Goal: Task Accomplishment & Management: Use online tool/utility

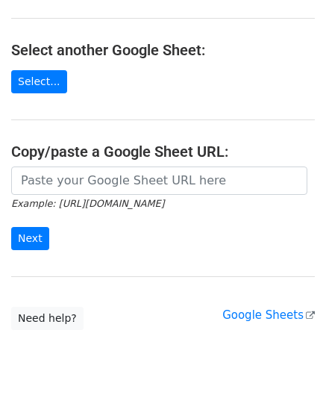
scroll to position [195, 0]
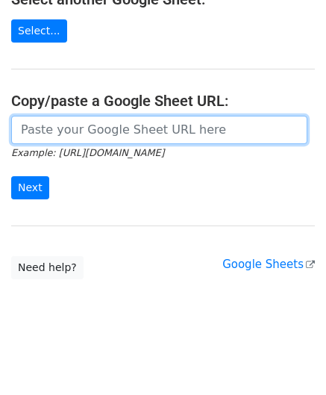
click at [75, 124] on input "url" at bounding box center [159, 130] width 296 height 28
paste input "https://docs.google.com/spreadsheets/d/10WRYrUETwT55bC8fwSRzDC2G2f3k83bA-_3lrJU…"
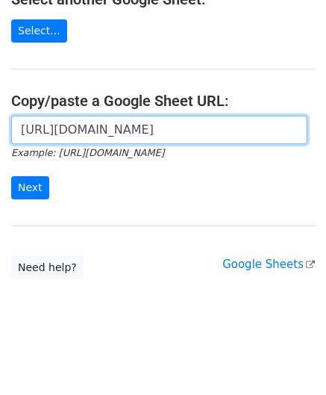
scroll to position [0, 316]
type input "https://docs.google.com/spreadsheets/d/10WRYrUETwT55bC8fwSRzDC2G2f3k83bA-_3lrJU…"
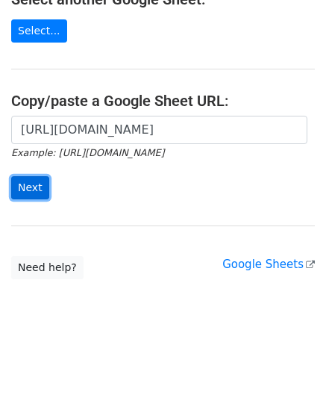
click at [32, 186] on input "Next" at bounding box center [30, 187] width 38 height 23
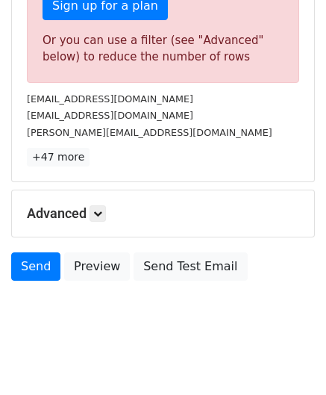
scroll to position [503, 0]
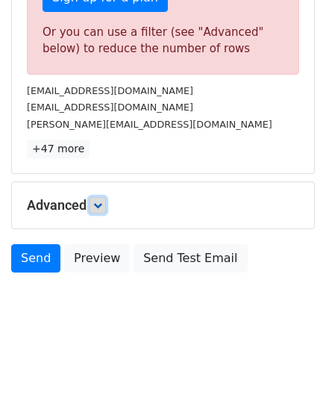
click at [97, 201] on icon at bounding box center [97, 205] width 9 height 9
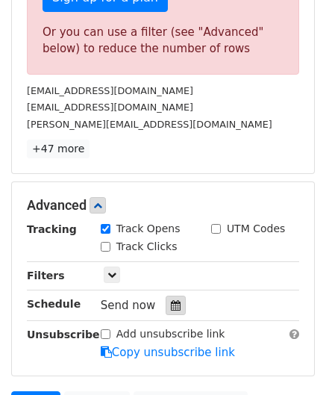
click at [171, 304] on icon at bounding box center [176, 305] width 10 height 10
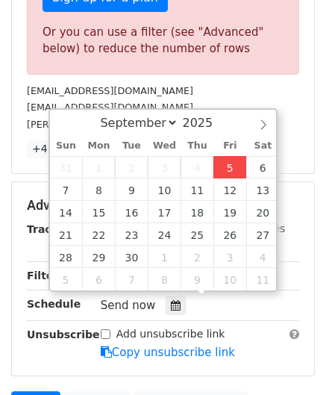
type input "[DATE] 12:00"
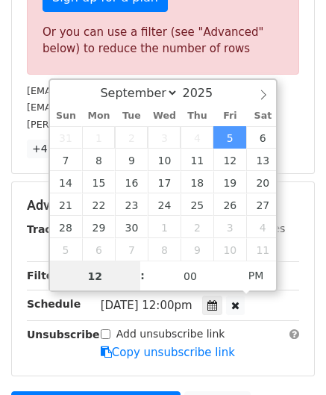
paste input "0"
type input "10"
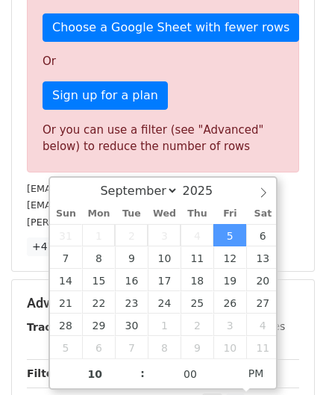
type input "[DATE] 22:00"
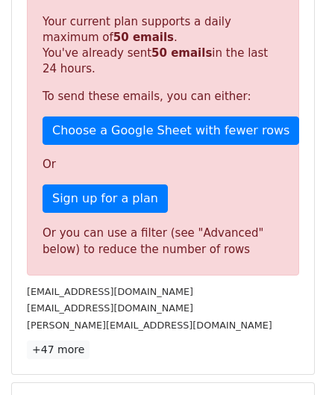
scroll to position [684, 0]
